Goal: Information Seeking & Learning: Learn about a topic

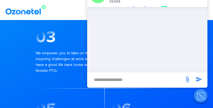
scroll to position [548, 0]
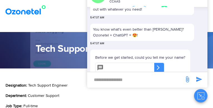
scroll to position [12, 0]
